Goal: Check status: Check status

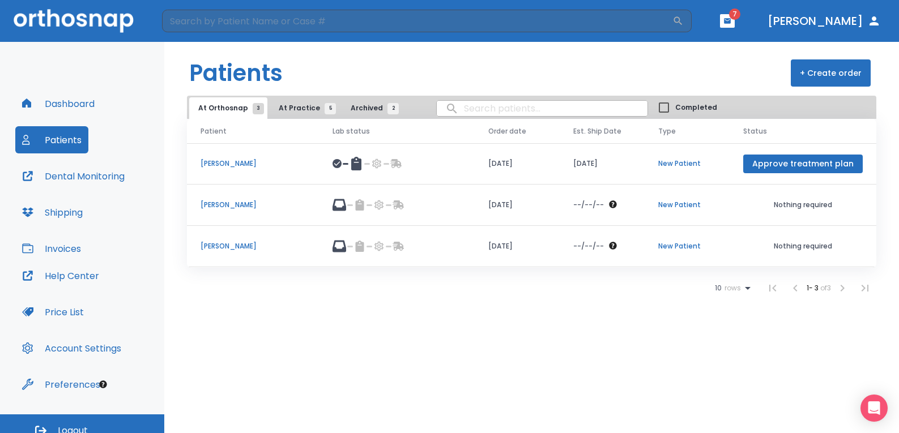
click at [298, 112] on span "At Practice 5" at bounding box center [305, 108] width 52 height 10
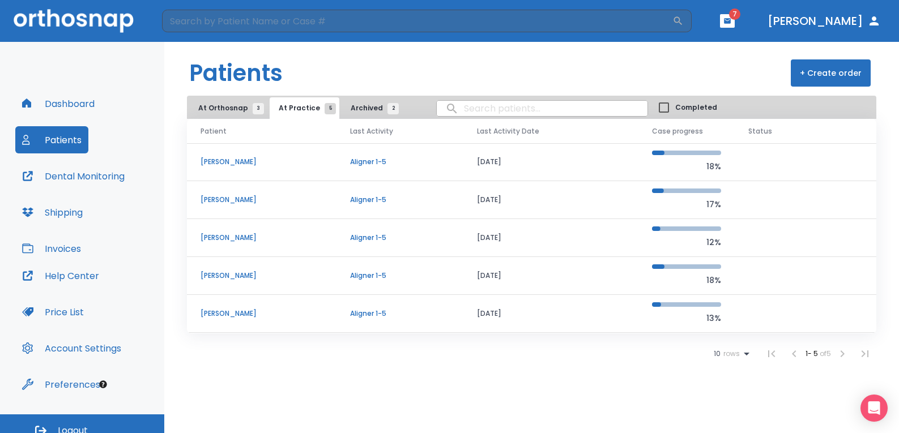
click at [228, 279] on p "[PERSON_NAME]" at bounding box center [261, 276] width 122 height 10
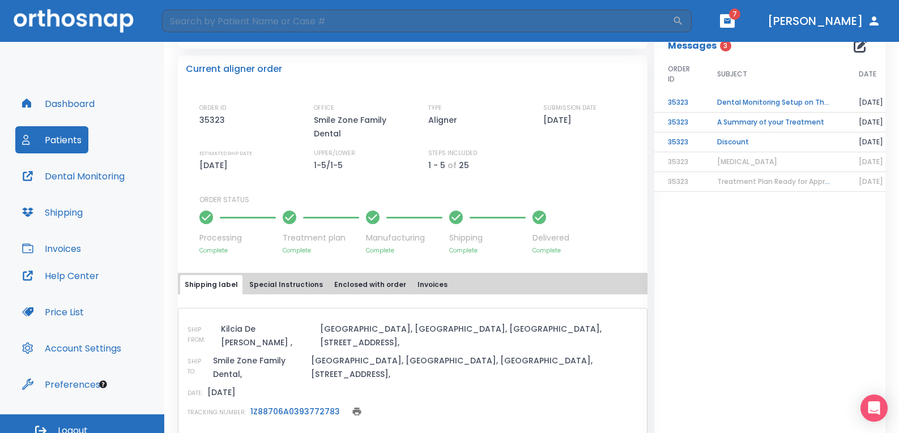
scroll to position [276, 0]
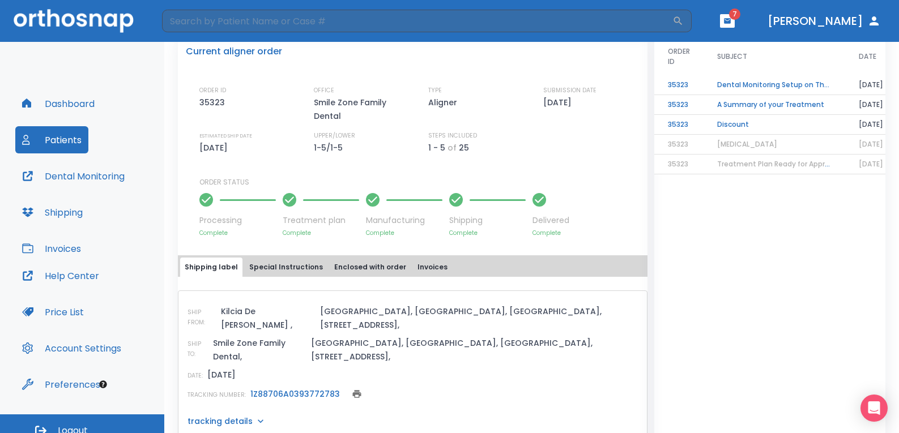
click at [257, 416] on icon at bounding box center [260, 421] width 11 height 11
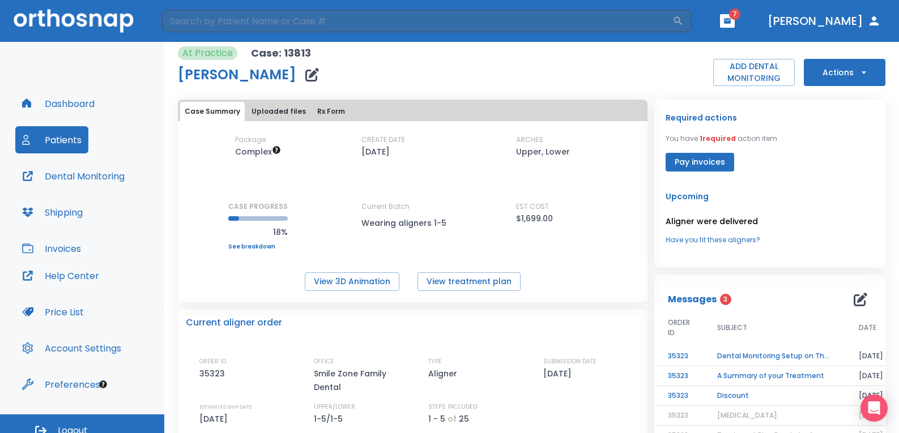
scroll to position [0, 0]
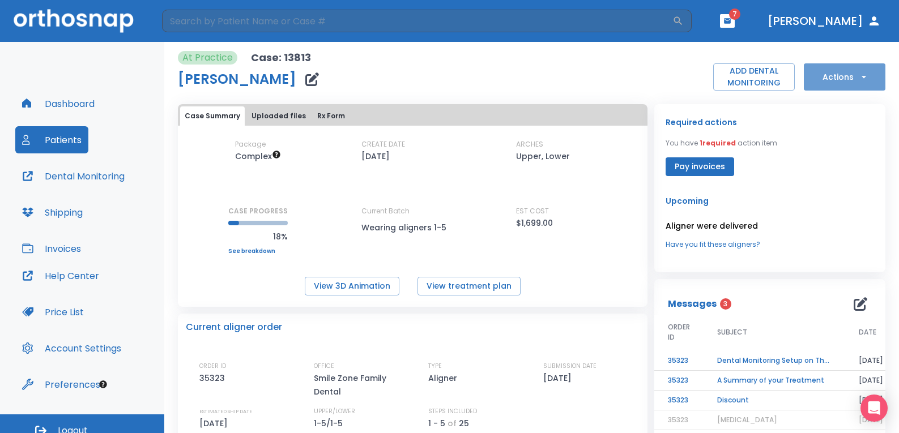
click at [856, 71] on button "Actions" at bounding box center [845, 76] width 82 height 27
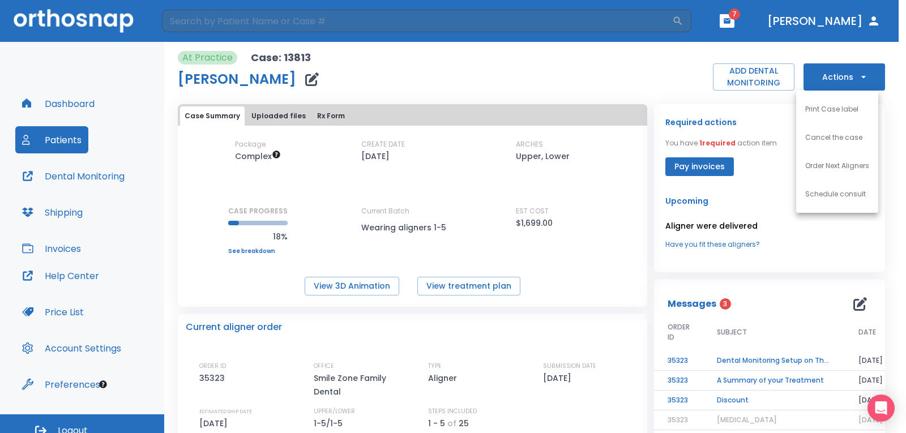
click at [592, 72] on div at bounding box center [453, 216] width 906 height 433
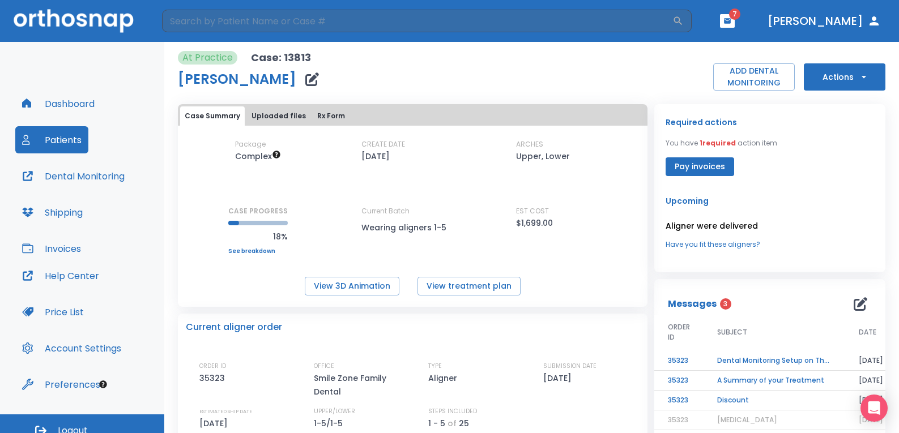
click at [277, 118] on button "Uploaded files" at bounding box center [278, 115] width 63 height 19
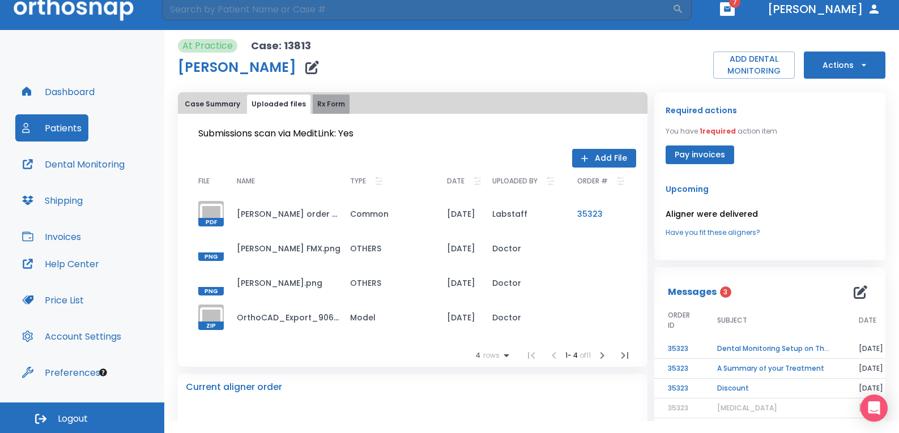
click at [331, 109] on button "Rx Form" at bounding box center [331, 104] width 37 height 19
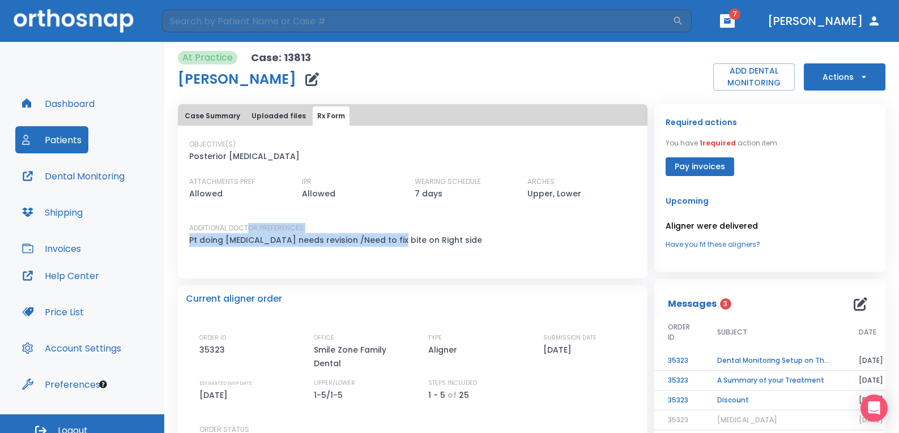
drag, startPoint x: 250, startPoint y: 230, endPoint x: 383, endPoint y: 240, distance: 133.4
click at [383, 240] on div "ADDITIONAL DOCTOR PREFERENCES Pt doing [MEDICAL_DATA] needs revision /Need to f…" at bounding box center [405, 239] width 433 height 33
drag, startPoint x: 405, startPoint y: 244, endPoint x: 221, endPoint y: 229, distance: 185.2
click at [221, 229] on div "ADDITIONAL DOCTOR PREFERENCES Pt doing [MEDICAL_DATA] needs revision /Need to f…" at bounding box center [405, 239] width 433 height 33
click at [287, 242] on p "Pt doing [MEDICAL_DATA] needs revision /Need to fix bite on Right side" at bounding box center [335, 240] width 293 height 14
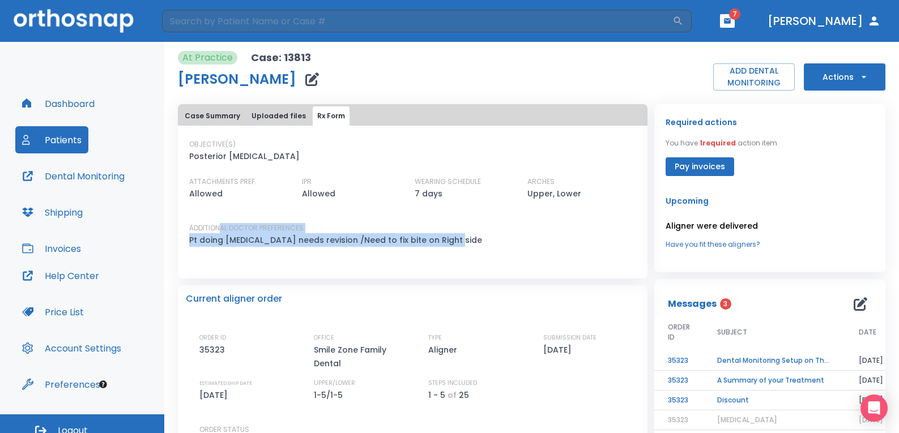
drag, startPoint x: 220, startPoint y: 233, endPoint x: 449, endPoint y: 242, distance: 229.0
click at [449, 242] on div "ADDITIONAL DOCTOR PREFERENCES Pt doing [MEDICAL_DATA] needs revision /Need to f…" at bounding box center [405, 239] width 433 height 33
click at [475, 245] on div "ADDITIONAL DOCTOR PREFERENCES Pt doing [MEDICAL_DATA] needs revision /Need to f…" at bounding box center [405, 239] width 433 height 33
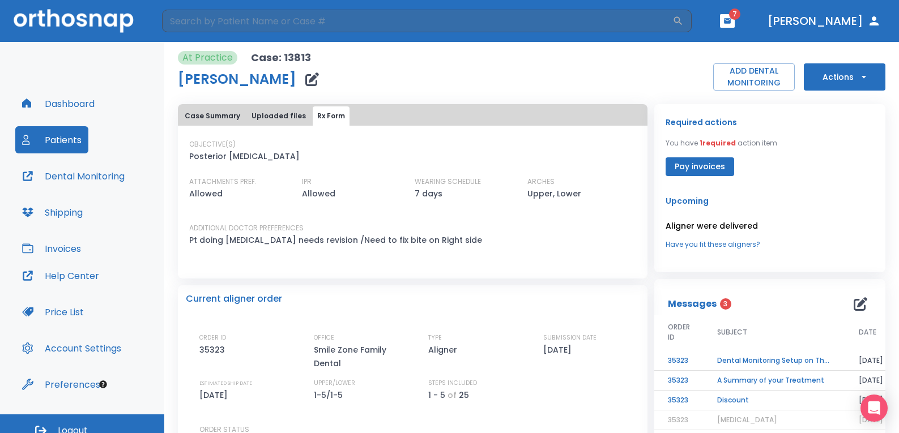
click at [494, 69] on div "At Practice Case: 13813 [PERSON_NAME] ADD DENTAL MONITORING Actions" at bounding box center [531, 71] width 707 height 40
click at [464, 115] on div "Case Summary Uploaded files Rx Form" at bounding box center [412, 115] width 465 height 19
click at [374, 62] on div "At Practice Case: 13813 [PERSON_NAME] ADD DENTAL MONITORING Actions" at bounding box center [531, 71] width 707 height 40
click at [849, 76] on button "Actions" at bounding box center [845, 76] width 82 height 27
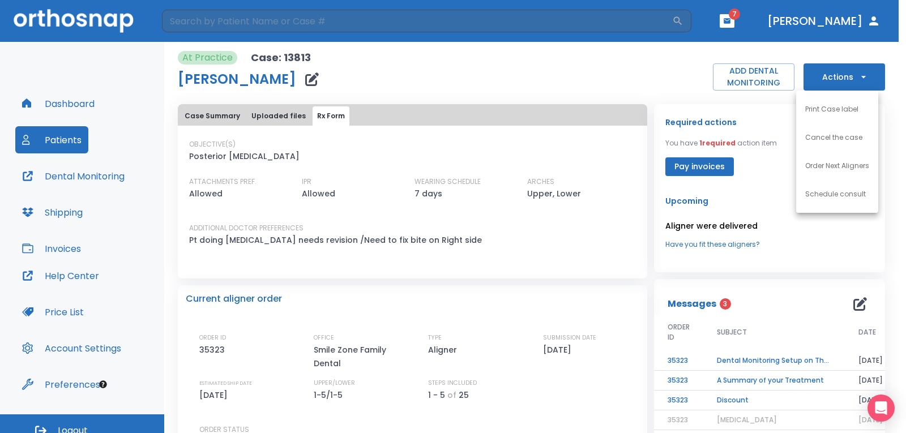
click at [567, 71] on div at bounding box center [453, 216] width 906 height 433
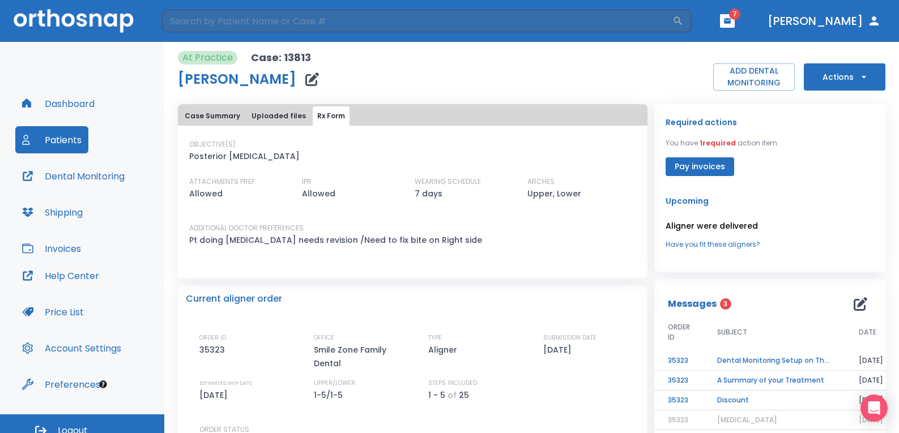
click at [393, 142] on div "OBJECTIVE(S) Posterior [MEDICAL_DATA]" at bounding box center [405, 151] width 433 height 24
click at [379, 65] on div "At Practice Case: 13813 [PERSON_NAME] ADD DENTAL MONITORING Actions" at bounding box center [531, 71] width 707 height 40
